Goal: Information Seeking & Learning: Find specific fact

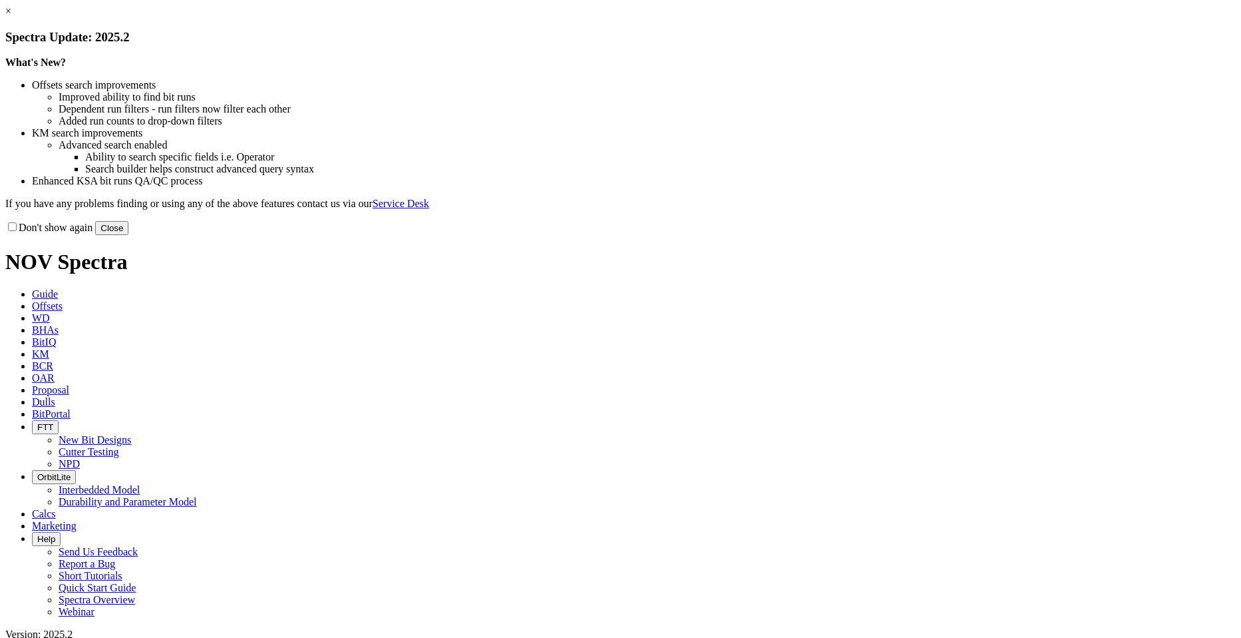
click at [128, 235] on button "Close" at bounding box center [111, 228] width 33 height 14
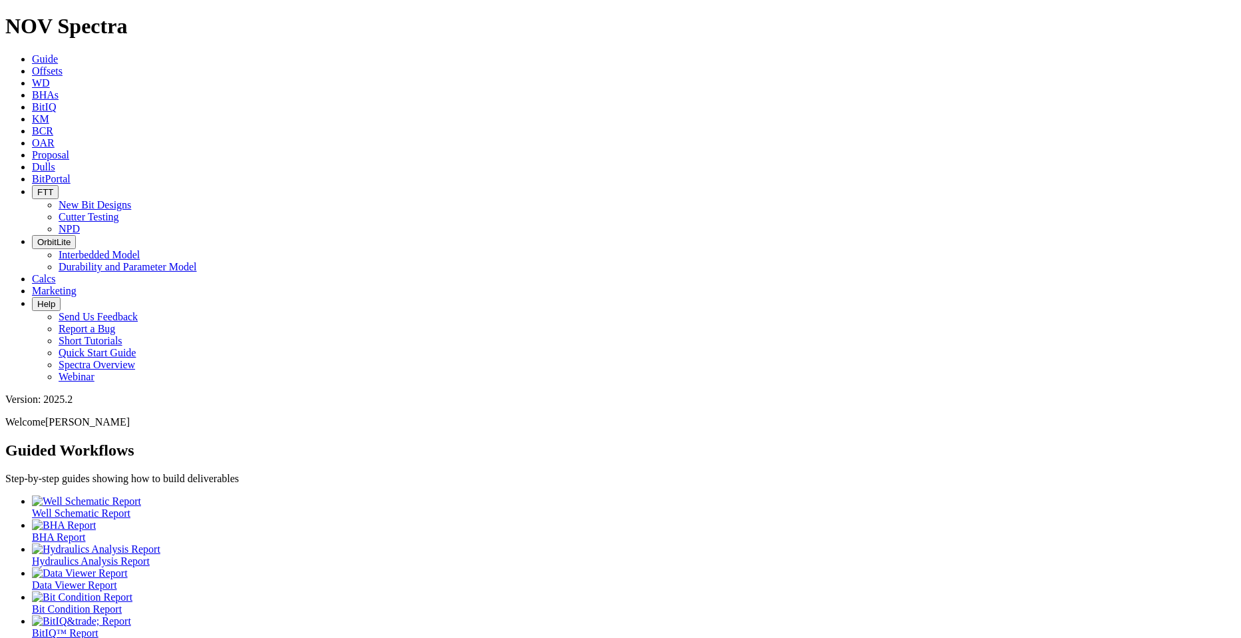
click at [63, 65] on link "Offsets" at bounding box center [47, 70] width 31 height 11
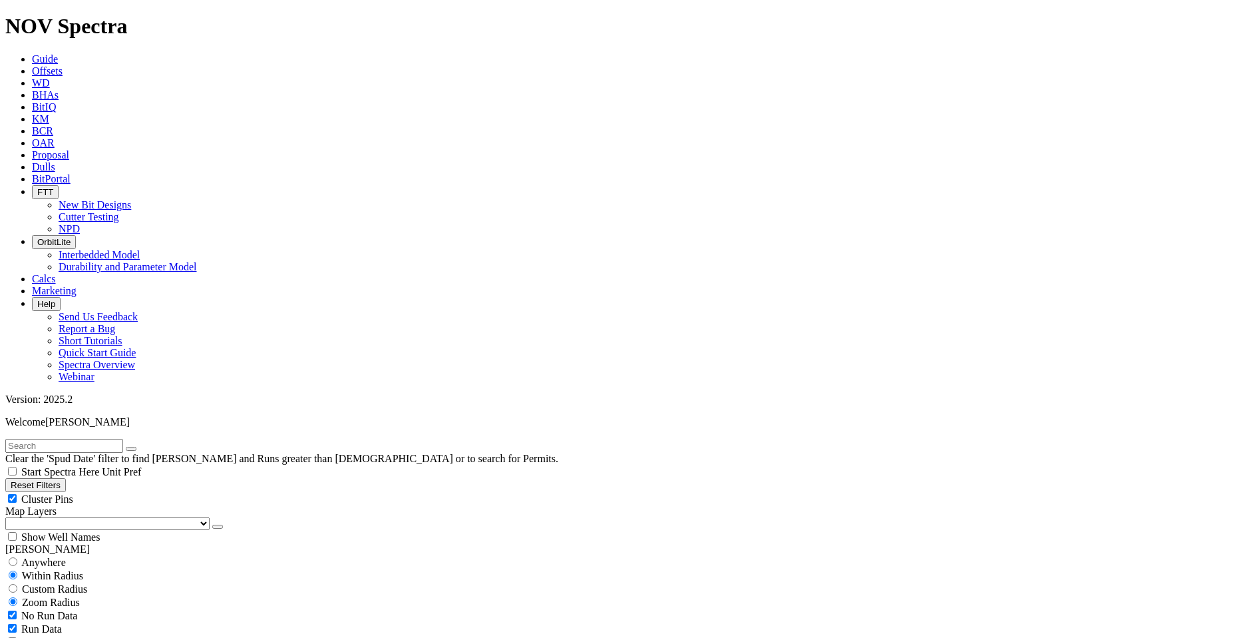
click at [116, 439] on input "text" at bounding box center [64, 446] width 118 height 14
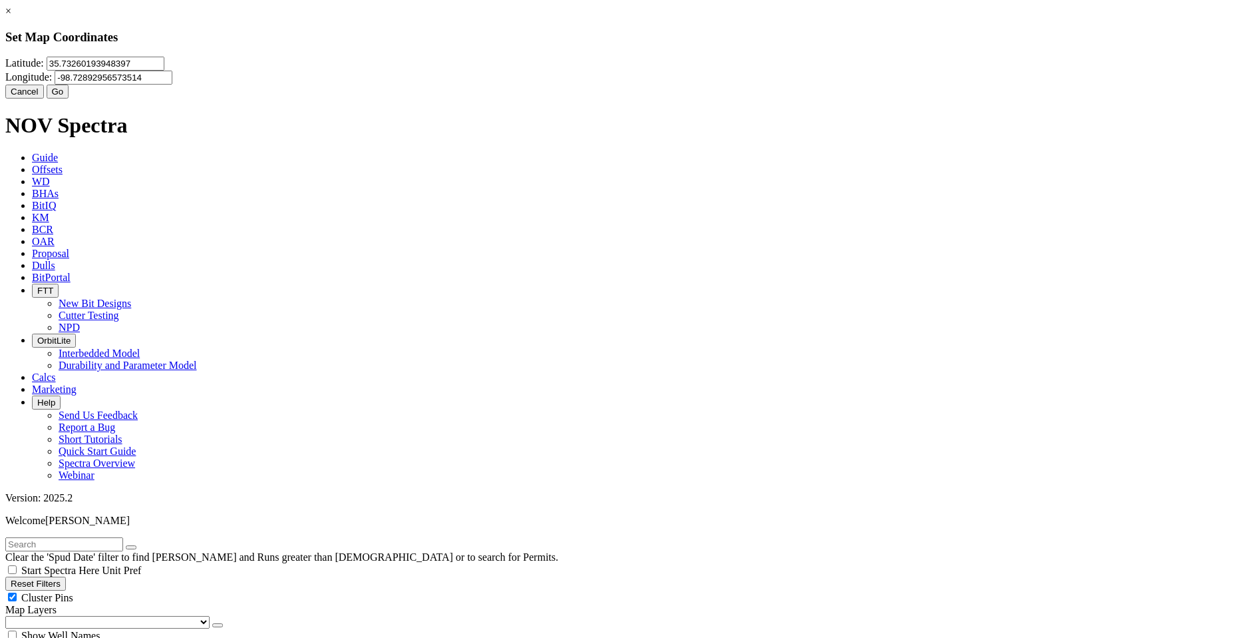
click at [164, 71] on input "35.73260193948397" at bounding box center [106, 64] width 118 height 14
click at [44, 98] on button "Cancel" at bounding box center [24, 92] width 39 height 14
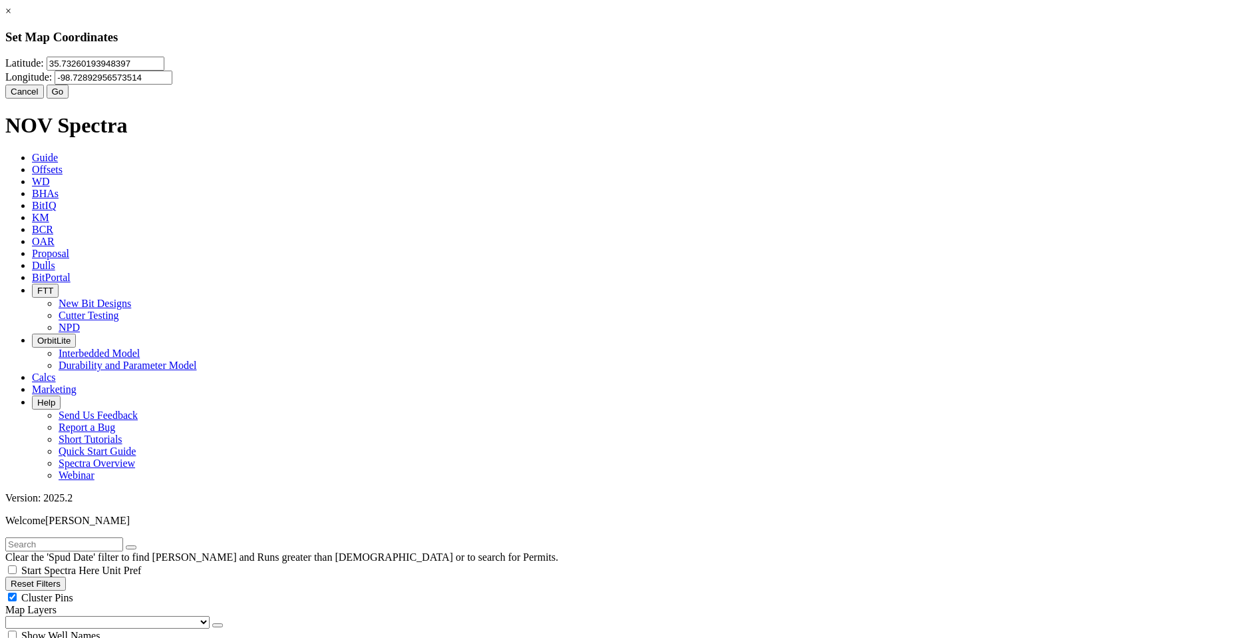
click at [164, 71] on input "35.73260193948397" at bounding box center [106, 64] width 118 height 14
paste input "9404534"
type input "35.9404534"
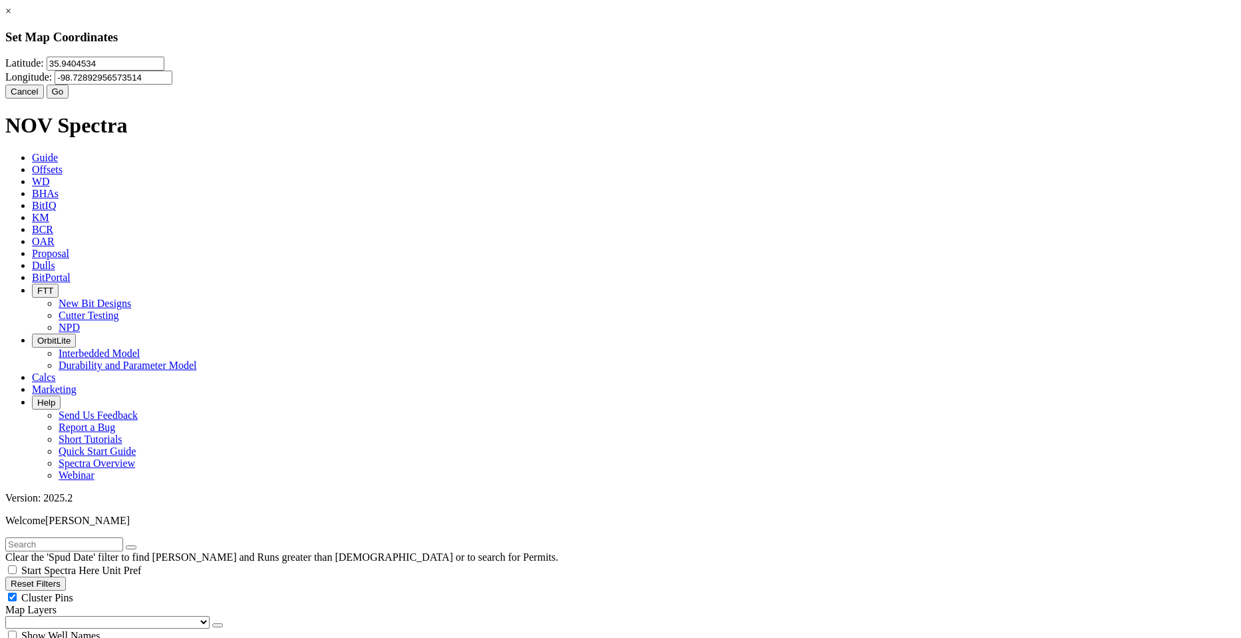
click at [172, 85] on input "-98.72892956573514" at bounding box center [114, 78] width 118 height 14
paste input "2108022"
type input "-98.2108022"
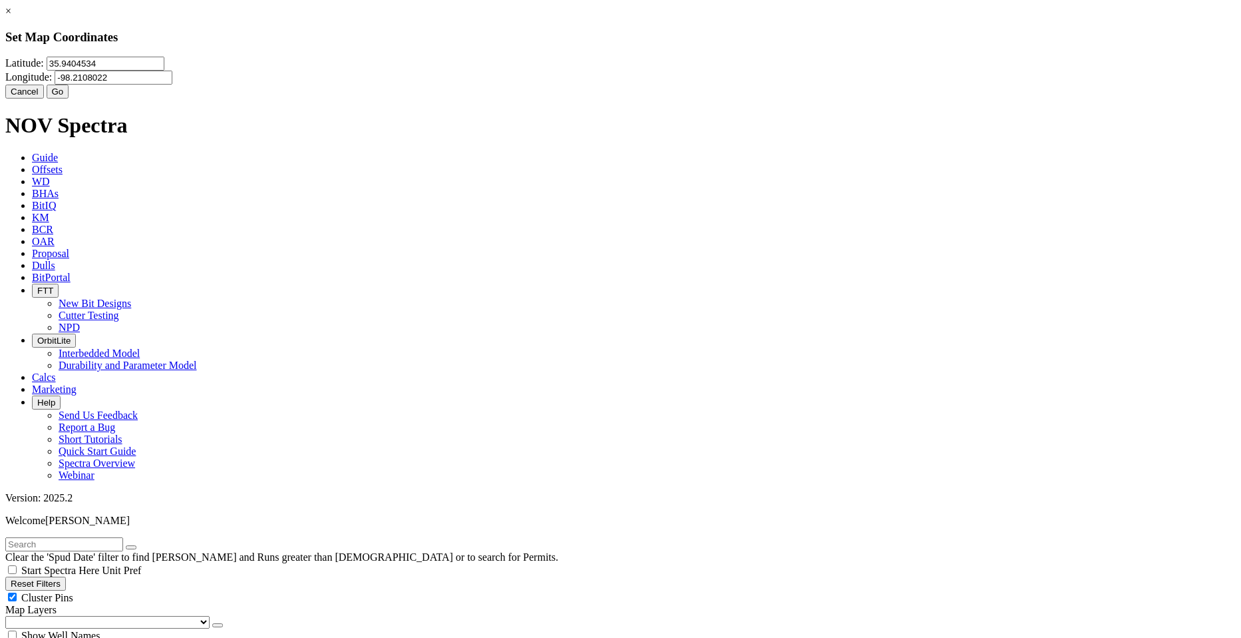
click at [69, 98] on button "Go" at bounding box center [58, 92] width 23 height 14
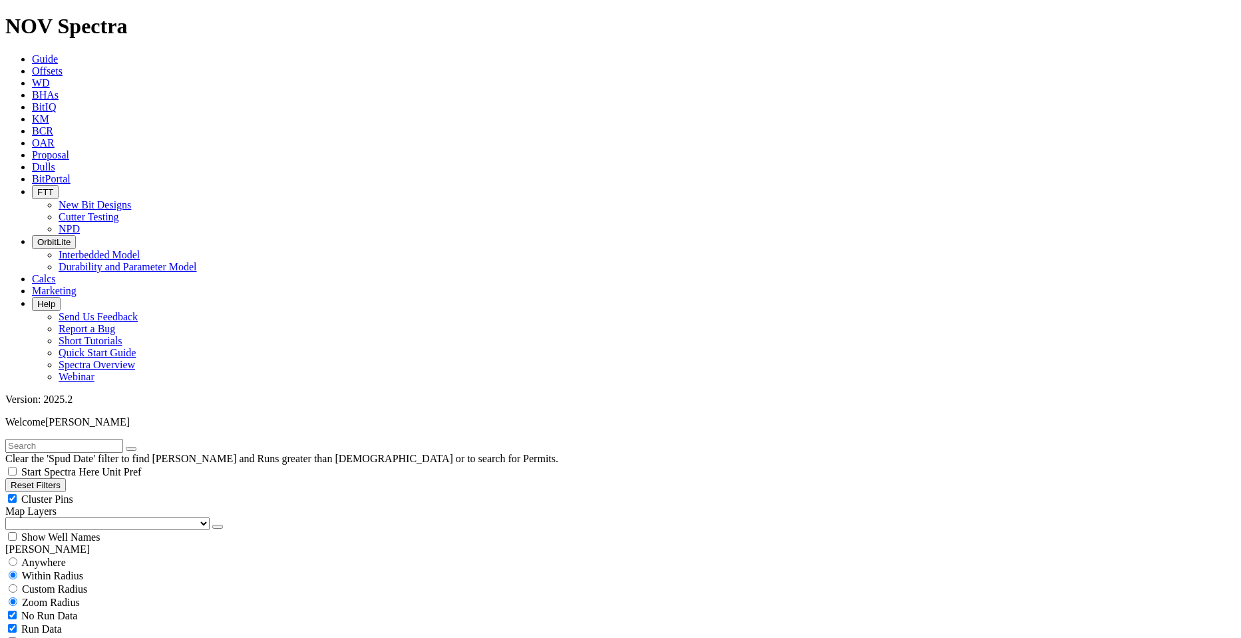
click at [63, 583] on span "Custom Radius" at bounding box center [54, 588] width 65 height 11
radio input "true"
radio input "false"
click at [80, 583] on span "Custom Radius" at bounding box center [54, 588] width 65 height 11
click at [91, 608] on input "number" at bounding box center [64, 615] width 118 height 14
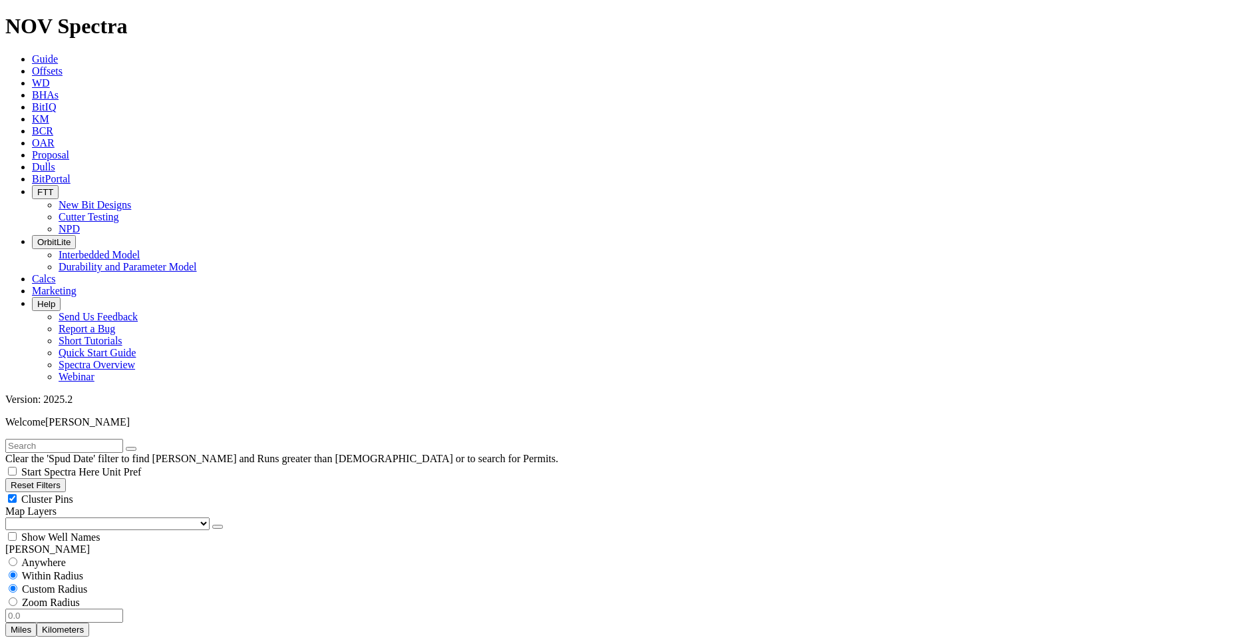
click at [91, 608] on input "number" at bounding box center [64, 615] width 118 height 14
click at [37, 622] on button "Miles" at bounding box center [20, 629] width 31 height 14
click at [94, 608] on input "20" at bounding box center [64, 615] width 118 height 14
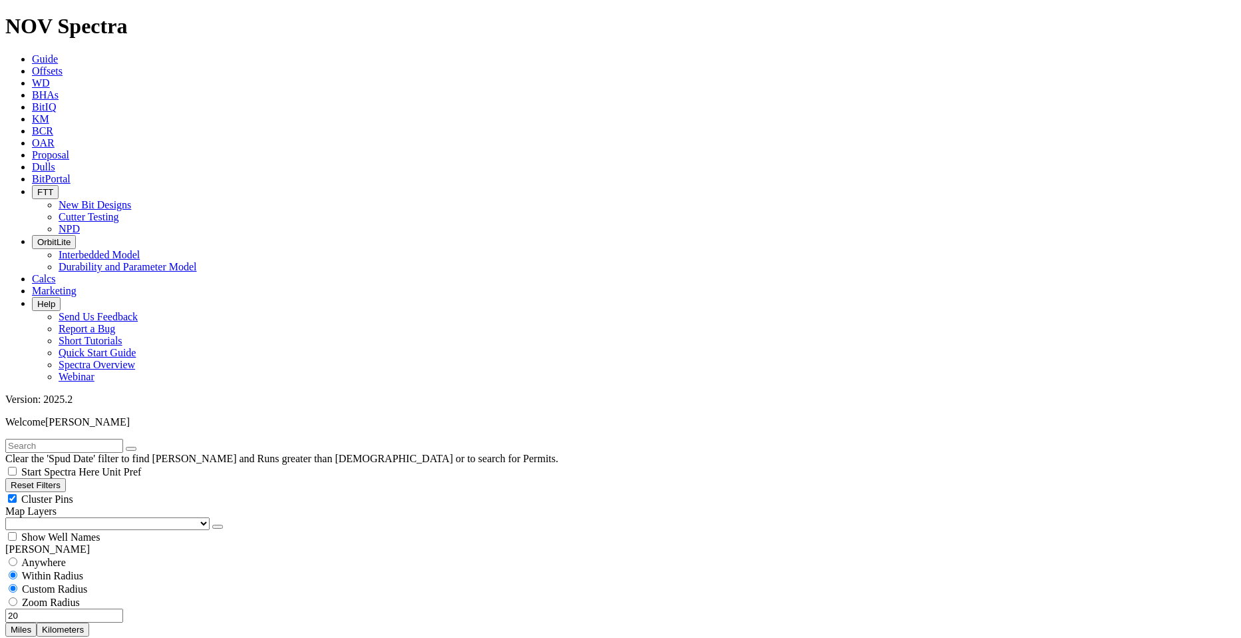
click at [94, 608] on input "20" at bounding box center [64, 615] width 118 height 14
type input "15"
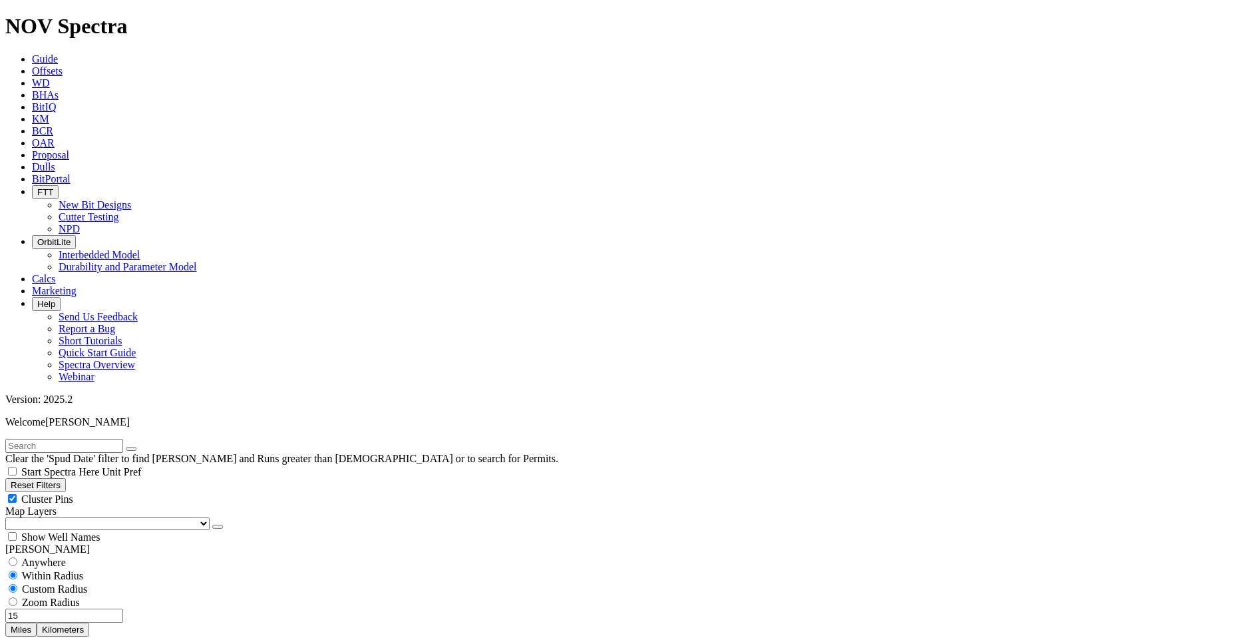
scroll to position [2381, 0]
click at [73, 493] on span "Cluster Pins" at bounding box center [47, 498] width 52 height 11
checkbox input "false"
click at [81, 608] on input "15" at bounding box center [64, 615] width 118 height 14
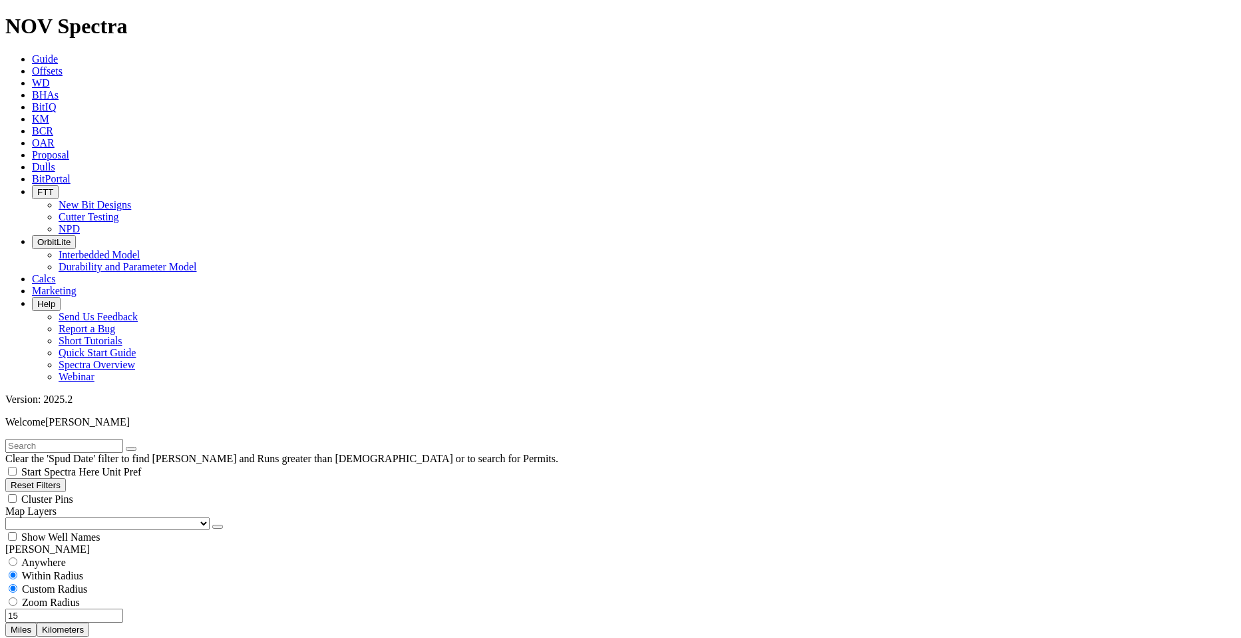
click at [81, 608] on input "15" at bounding box center [64, 615] width 118 height 14
type input "10"
